Goal: Information Seeking & Learning: Learn about a topic

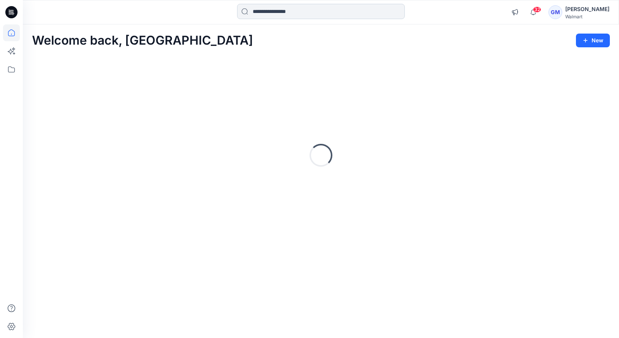
click at [275, 12] on input at bounding box center [321, 11] width 168 height 15
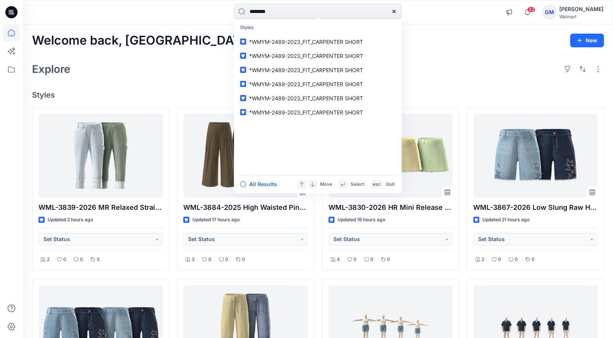
type input "*********"
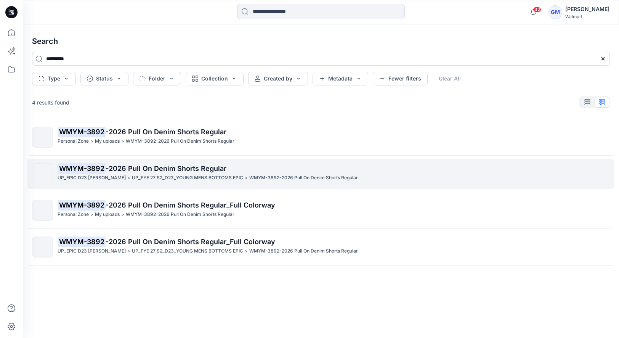
click at [171, 177] on p "UP_FYE 27 S2_D23_YOUNG MENS BOTTOMS EPIC" at bounding box center [187, 178] width 111 height 8
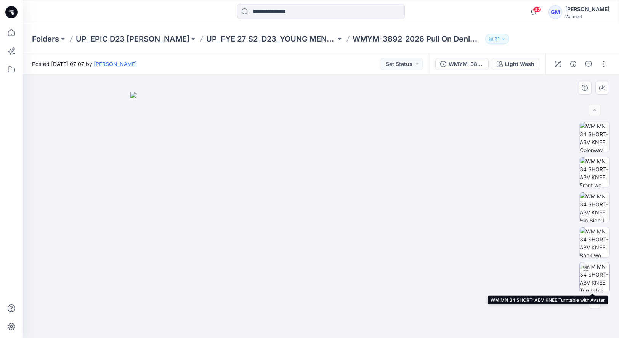
click at [601, 265] on img at bounding box center [595, 277] width 30 height 30
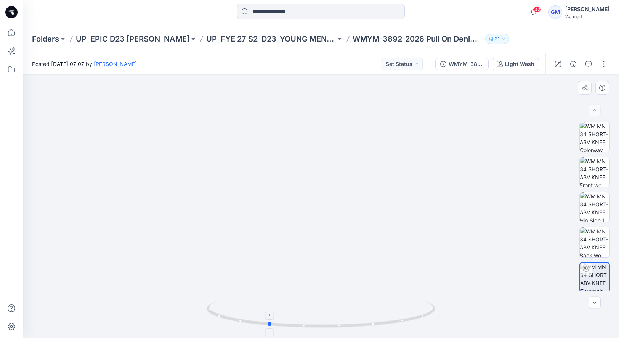
drag, startPoint x: 320, startPoint y: 327, endPoint x: 267, endPoint y: 327, distance: 53.0
click at [267, 327] on icon at bounding box center [322, 315] width 231 height 29
drag, startPoint x: 270, startPoint y: 327, endPoint x: 312, endPoint y: 327, distance: 42.3
click at [312, 327] on icon at bounding box center [322, 315] width 231 height 29
drag, startPoint x: 309, startPoint y: 327, endPoint x: 223, endPoint y: 327, distance: 85.7
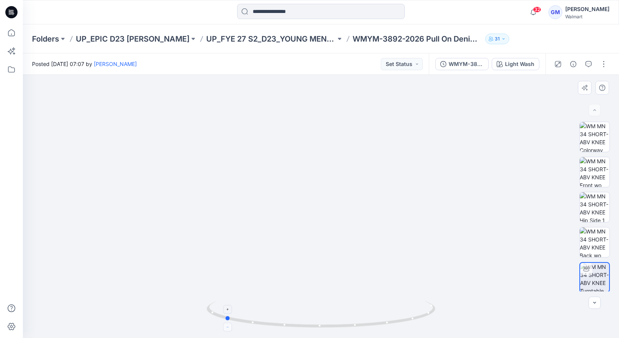
click at [223, 327] on icon at bounding box center [322, 315] width 231 height 29
drag, startPoint x: 275, startPoint y: 330, endPoint x: 340, endPoint y: 333, distance: 64.8
click at [340, 333] on foreignobject at bounding box center [343, 333] width 9 height 9
